Goal: Information Seeking & Learning: Understand process/instructions

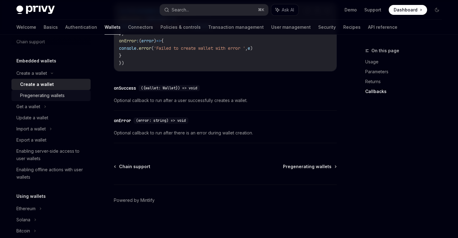
scroll to position [31, 0]
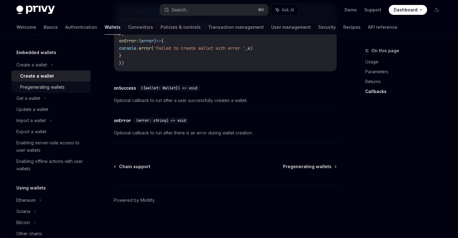
click at [51, 91] on link "Pregenerating wallets" at bounding box center [50, 87] width 79 height 11
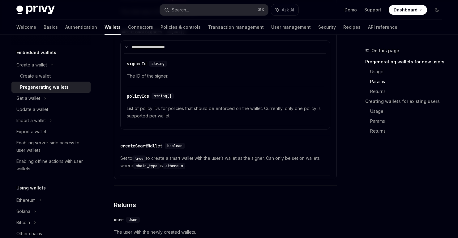
scroll to position [508, 0]
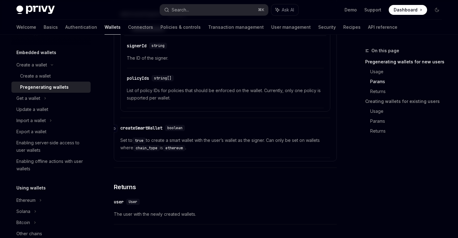
click at [152, 130] on div "createSmartWallet" at bounding box center [141, 128] width 42 height 6
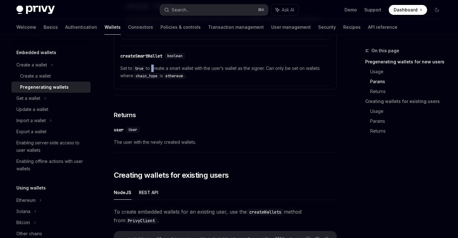
scroll to position [574, 0]
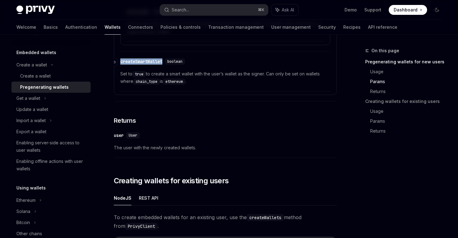
drag, startPoint x: 166, startPoint y: 64, endPoint x: 120, endPoint y: 62, distance: 46.1
click at [120, 62] on div "​ createSmartWallet boolean" at bounding box center [153, 61] width 67 height 6
copy div "​ createSmartWallet"
click at [36, 75] on div "Create a wallet" at bounding box center [35, 75] width 31 height 7
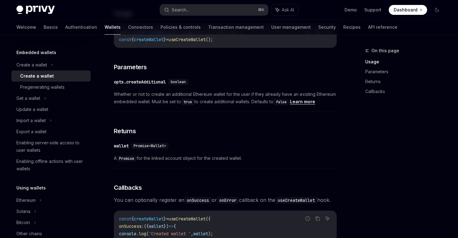
scroll to position [290, 0]
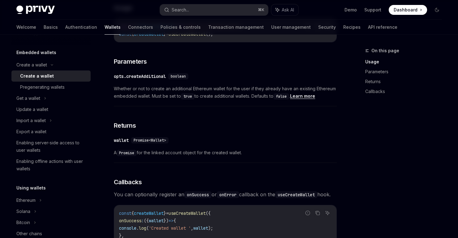
click at [308, 98] on link "Learn more" at bounding box center [302, 96] width 25 height 6
type textarea "*"
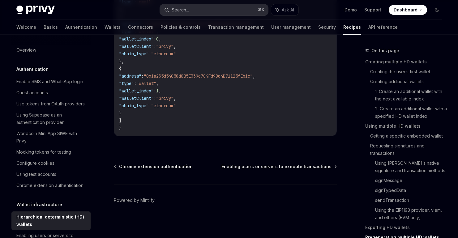
click at [188, 8] on div "Search..." at bounding box center [180, 9] width 17 height 7
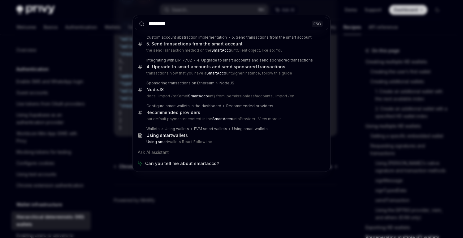
type input "*********"
click at [55, 65] on div "********* ESC Custom account abstraction implementation 5. Send transactions fr…" at bounding box center [231, 119] width 463 height 238
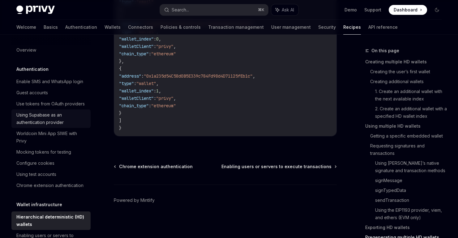
scroll to position [23, 0]
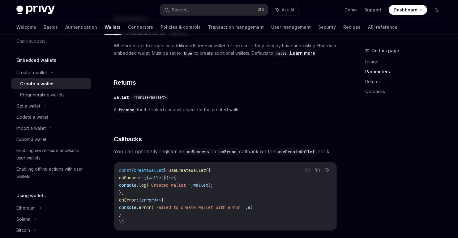
scroll to position [406, 0]
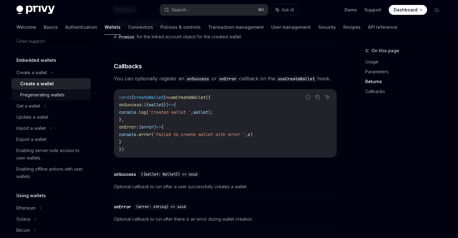
click at [56, 97] on div "Pregenerating wallets" at bounding box center [42, 94] width 45 height 7
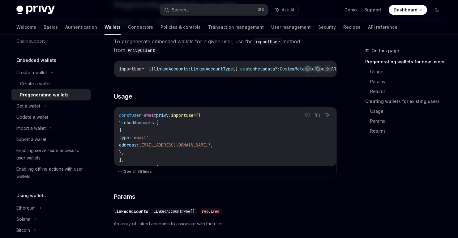
scroll to position [262, 0]
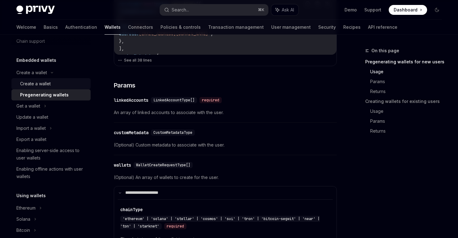
click at [44, 80] on div "Create a wallet" at bounding box center [35, 83] width 31 height 7
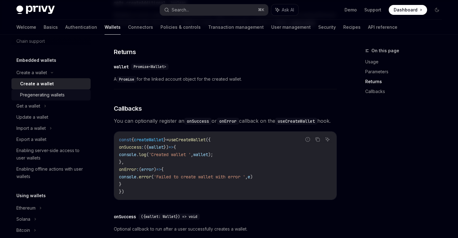
scroll to position [487, 0]
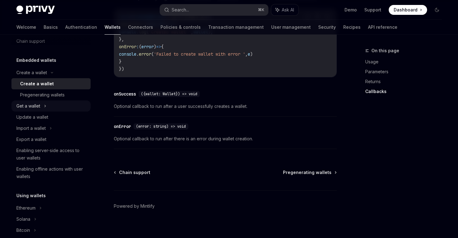
click at [31, 106] on div "Get a wallet" at bounding box center [28, 105] width 24 height 7
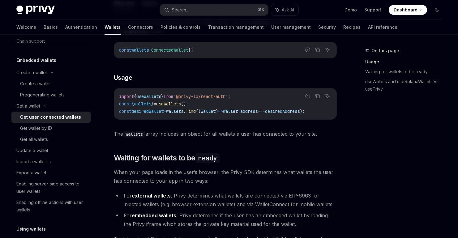
scroll to position [173, 0]
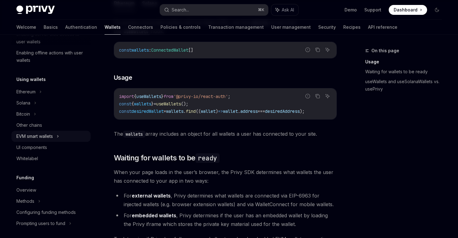
click at [58, 137] on icon at bounding box center [58, 136] width 2 height 7
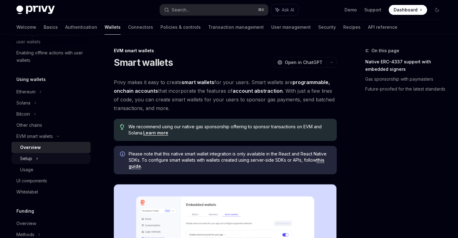
click at [39, 157] on div "Setup" at bounding box center [50, 158] width 79 height 11
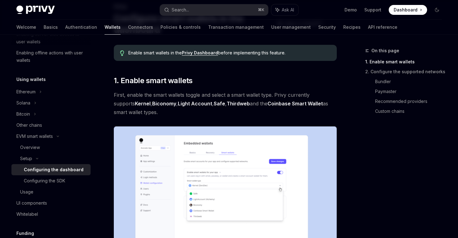
scroll to position [45, 0]
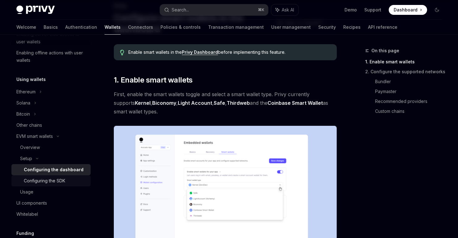
click at [76, 183] on div "Configuring the SDK" at bounding box center [55, 180] width 63 height 7
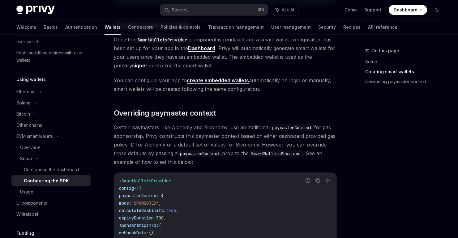
scroll to position [380, 0]
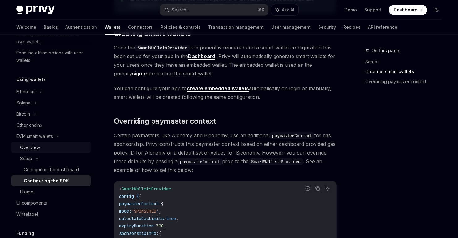
click at [37, 150] on div "Overview" at bounding box center [30, 147] width 20 height 7
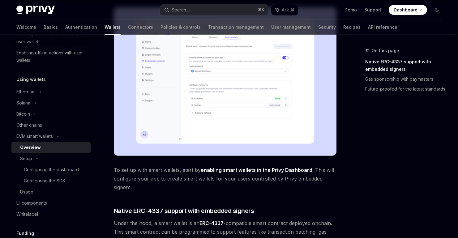
scroll to position [167, 0]
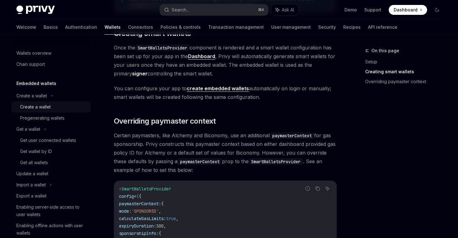
click at [37, 104] on div "Create a wallet" at bounding box center [35, 106] width 31 height 7
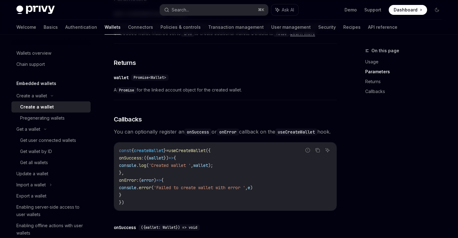
scroll to position [356, 0]
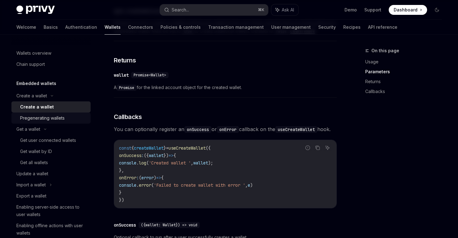
click at [57, 122] on link "Pregenerating wallets" at bounding box center [50, 118] width 79 height 11
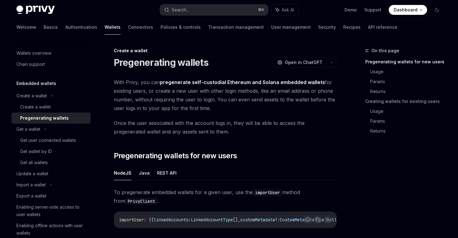
type textarea "*"
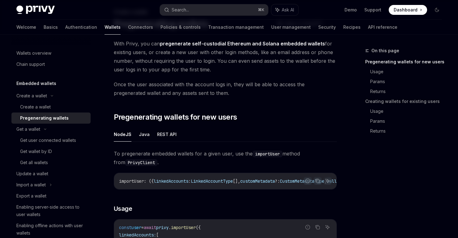
scroll to position [157, 0]
